Goal: Information Seeking & Learning: Learn about a topic

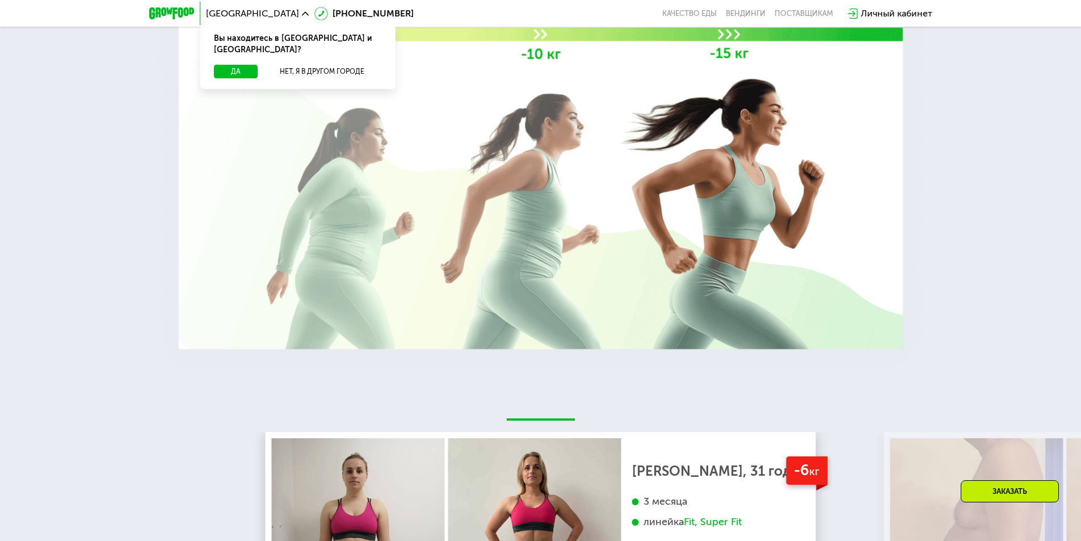
scroll to position [1703, 0]
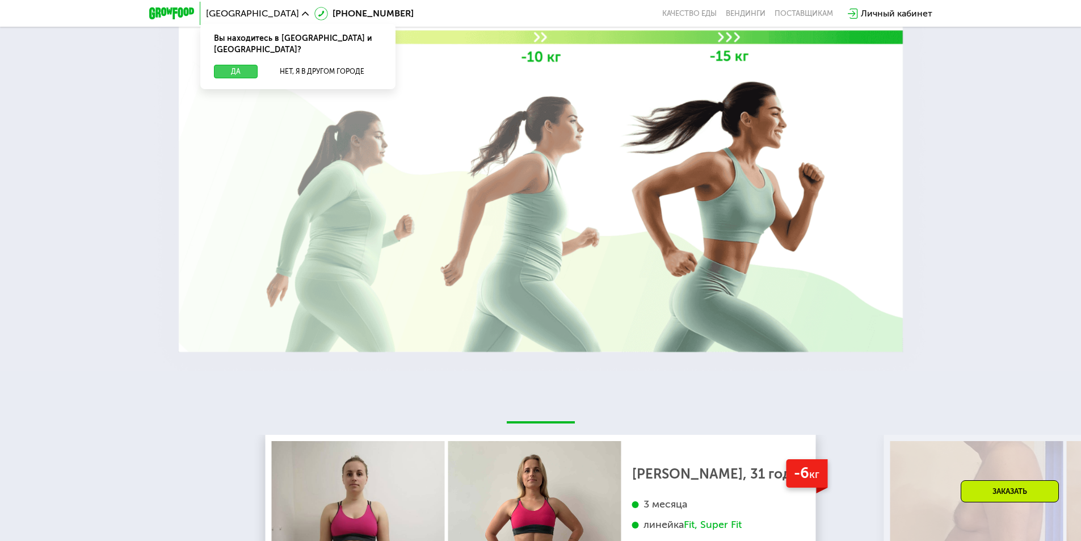
click at [238, 65] on button "Да" at bounding box center [236, 72] width 44 height 14
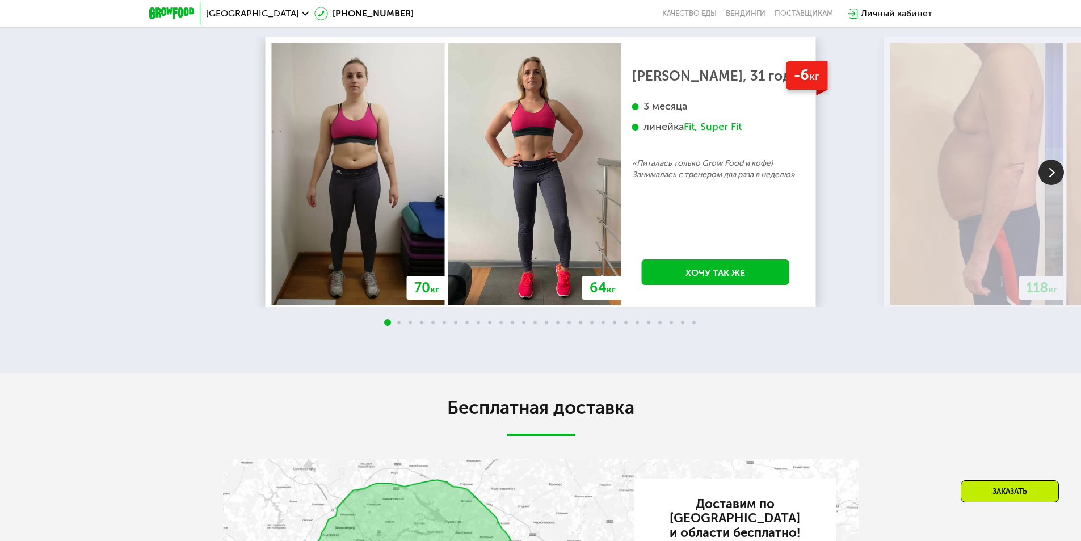
scroll to position [2100, 0]
click at [1055, 186] on img at bounding box center [1052, 173] width 26 height 26
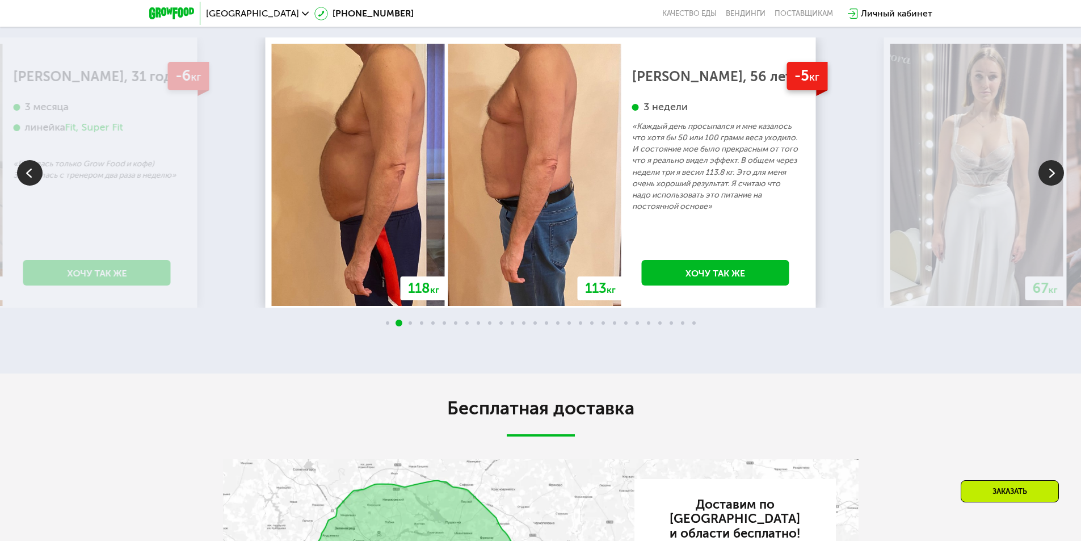
click at [1055, 186] on img at bounding box center [1052, 173] width 26 height 26
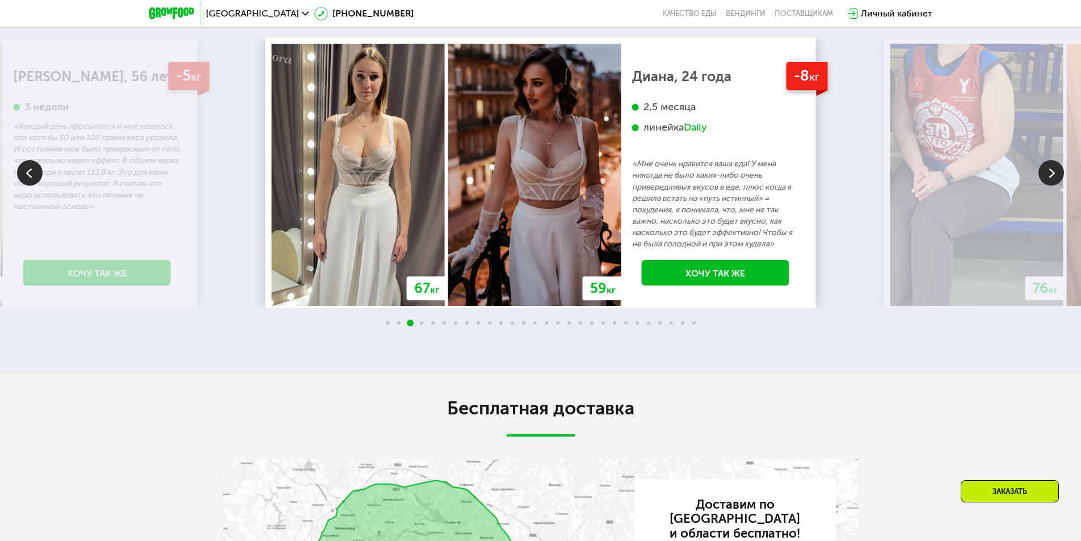
click at [1054, 186] on img at bounding box center [1052, 173] width 26 height 26
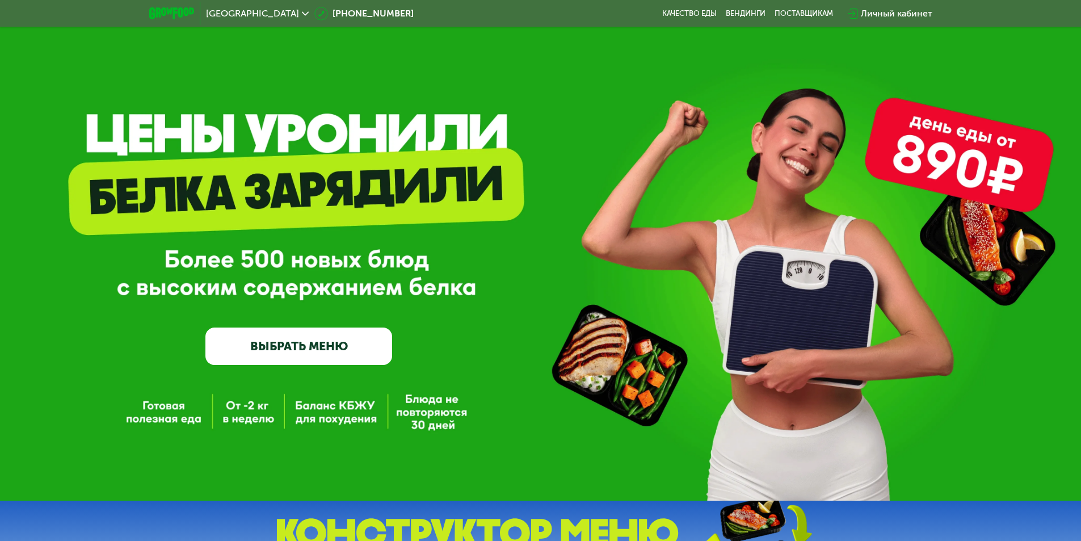
scroll to position [0, 0]
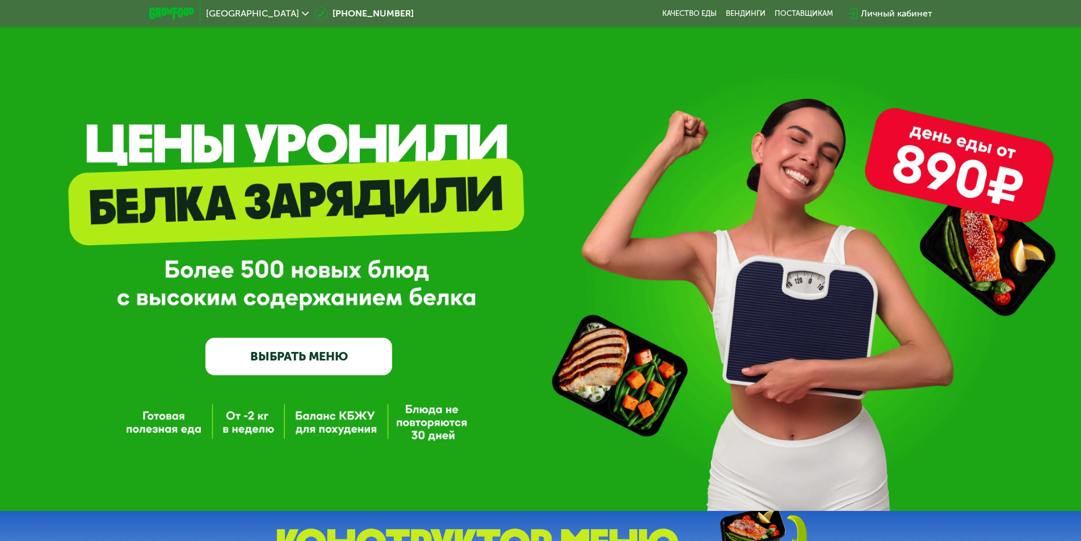
click at [714, 6] on div "Москва 8 (800) 555-21-78 Качество еды Вендинги поставщикам Личный кабинет" at bounding box center [541, 13] width 795 height 25
click at [694, 18] on link "Качество еды" at bounding box center [689, 13] width 54 height 9
